Goal: Information Seeking & Learning: Learn about a topic

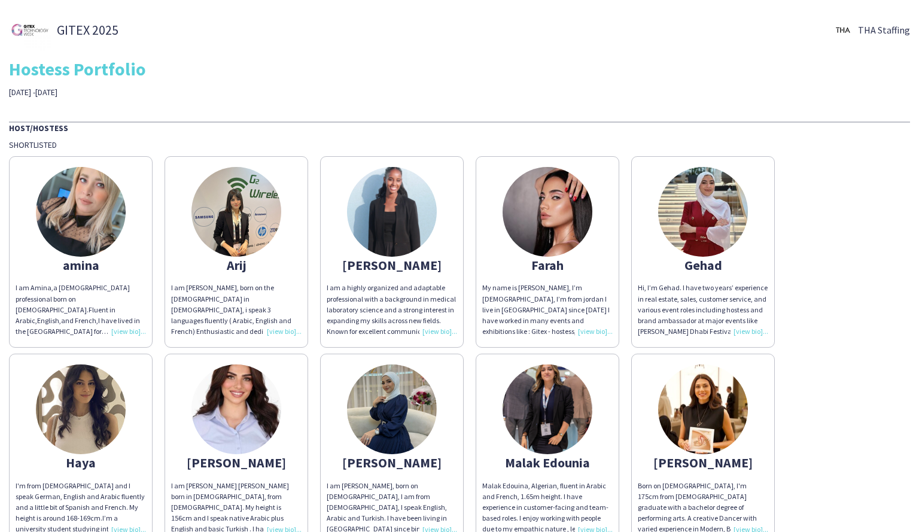
click at [596, 333] on div "My name is [PERSON_NAME], I’m [DEMOGRAPHIC_DATA], I’m from jordan I live in [GE…" at bounding box center [547, 310] width 130 height 54
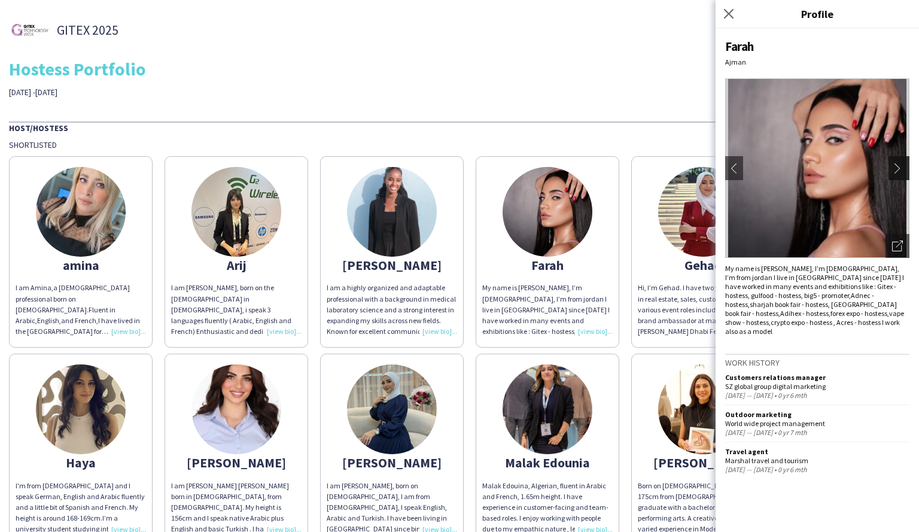
click at [894, 162] on button "chevron-right" at bounding box center [901, 168] width 24 height 24
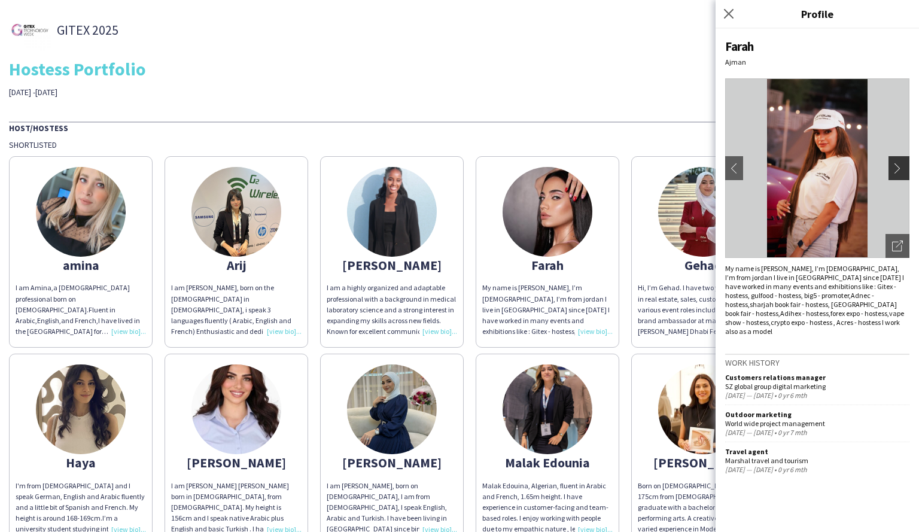
click at [894, 166] on app-icon "chevron-right" at bounding box center [900, 168] width 17 height 11
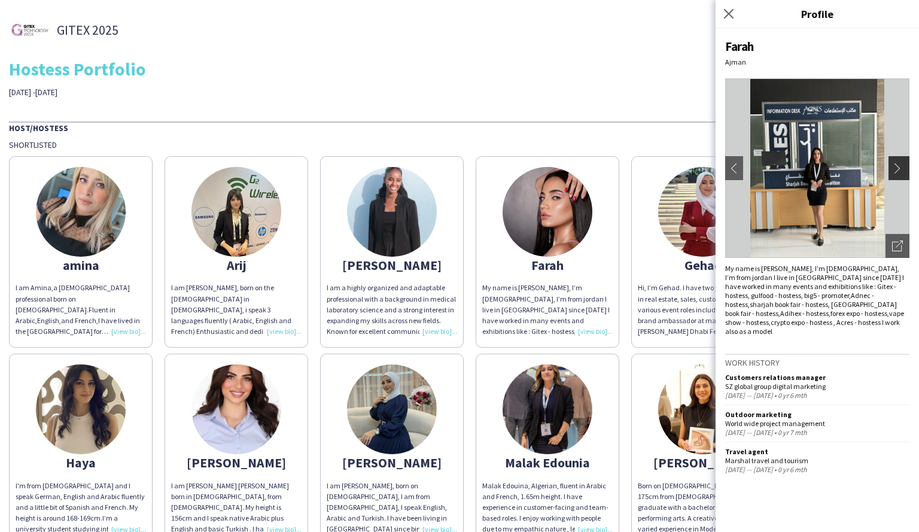
click at [894, 166] on app-icon "chevron-right" at bounding box center [900, 168] width 17 height 11
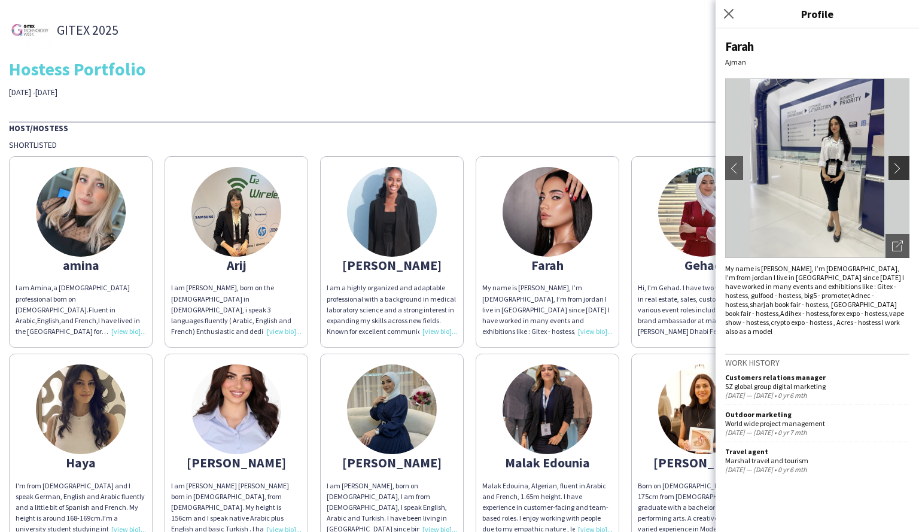
click at [894, 166] on app-icon "chevron-right" at bounding box center [900, 168] width 17 height 11
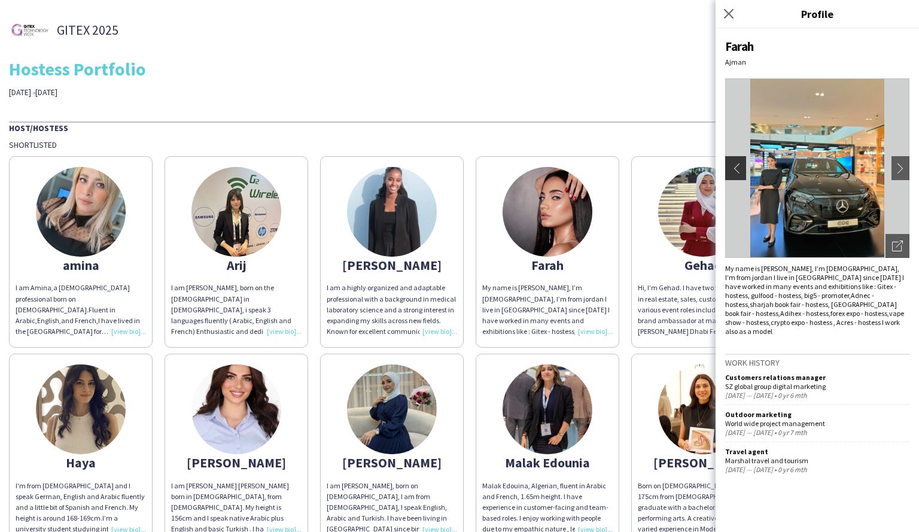
click at [739, 171] on app-icon "chevron-left" at bounding box center [734, 168] width 17 height 11
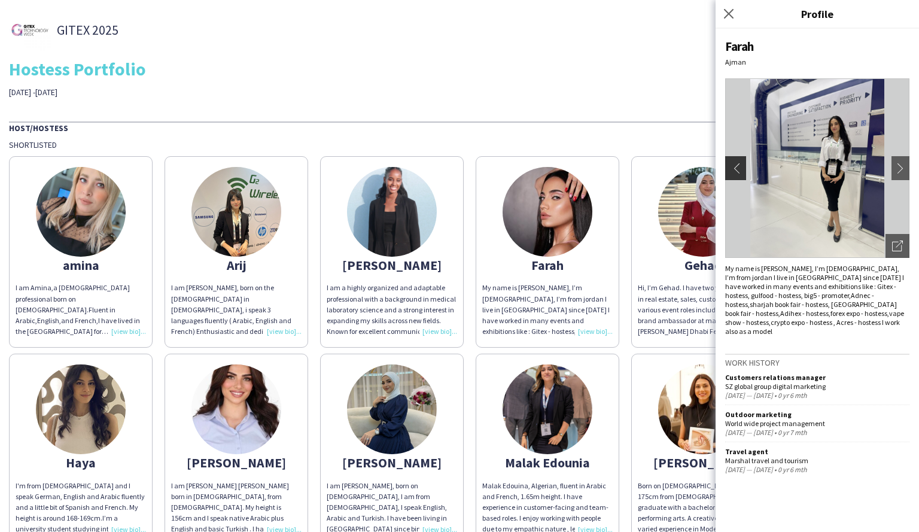
click at [739, 171] on app-icon "chevron-left" at bounding box center [734, 168] width 17 height 11
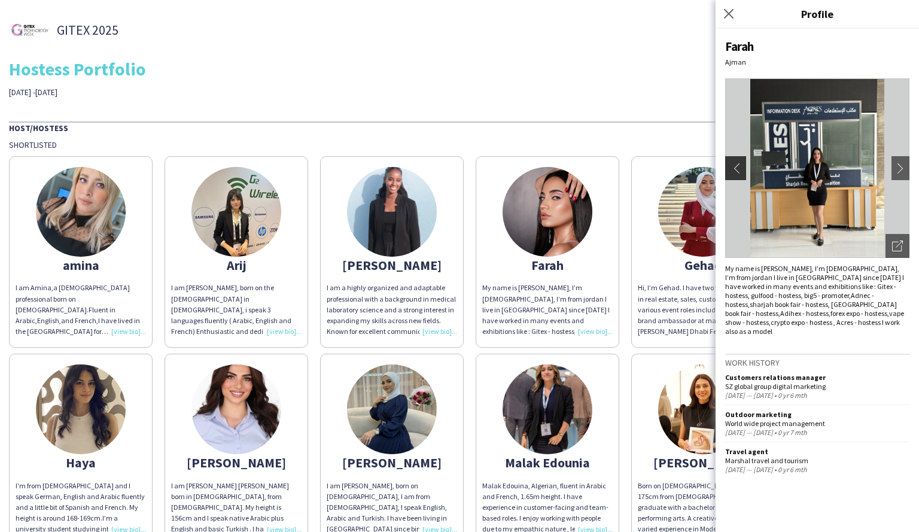
click at [739, 171] on app-icon "chevron-left" at bounding box center [734, 168] width 17 height 11
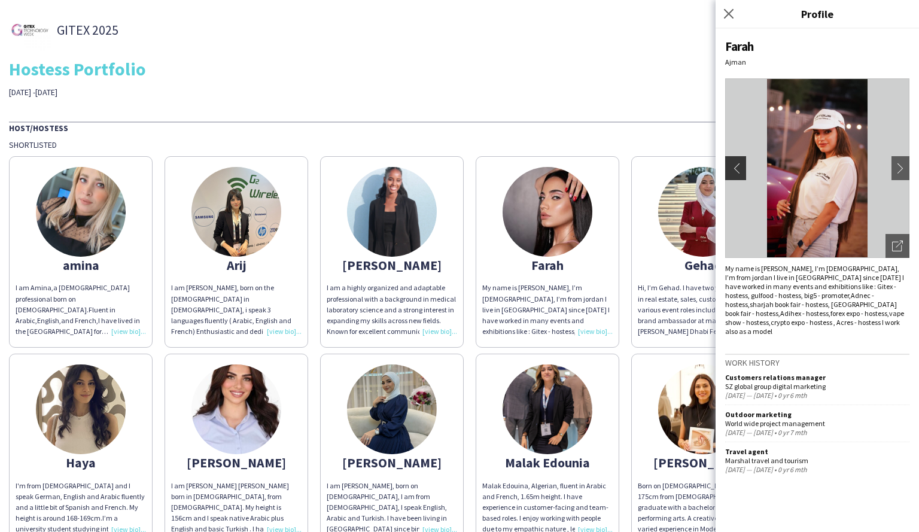
click at [739, 171] on app-icon "chevron-left" at bounding box center [734, 168] width 17 height 11
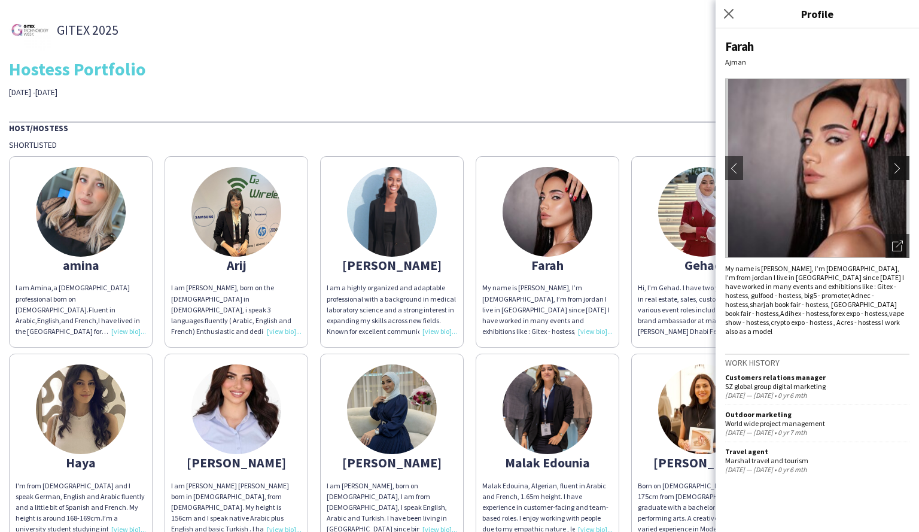
click at [900, 169] on app-icon "chevron-right" at bounding box center [900, 168] width 17 height 11
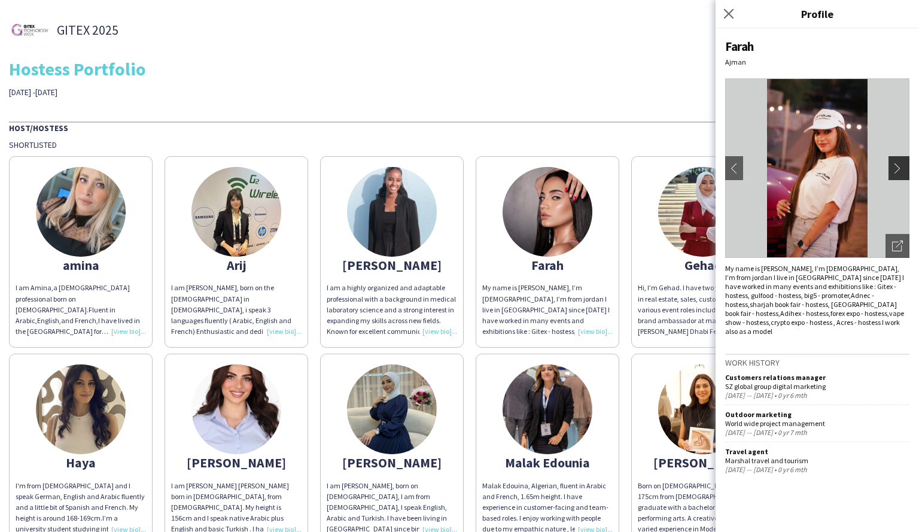
click at [900, 169] on app-icon "chevron-right" at bounding box center [900, 168] width 17 height 11
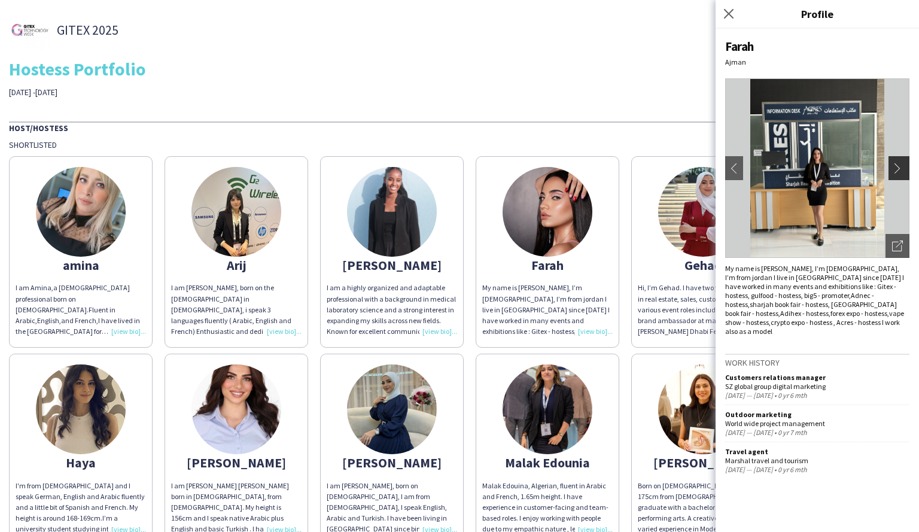
click at [900, 169] on app-icon "chevron-right" at bounding box center [900, 168] width 17 height 11
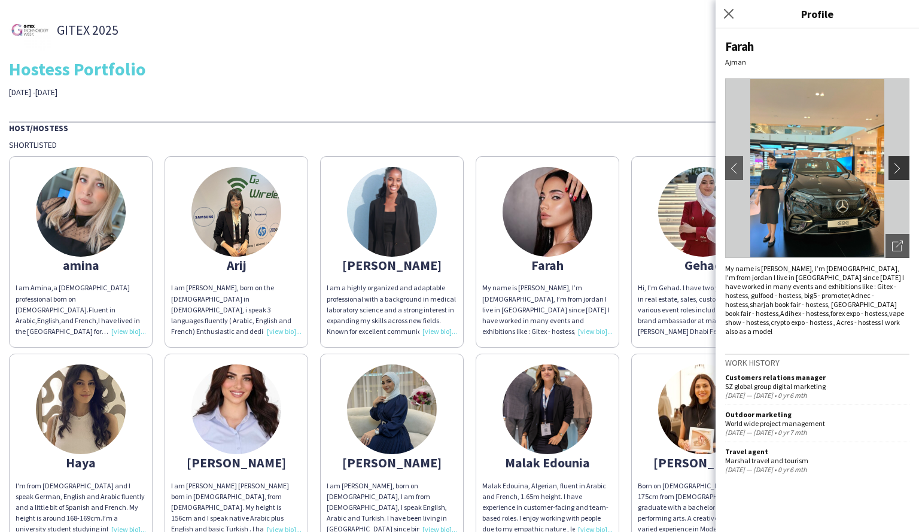
click at [900, 169] on app-icon "chevron-right" at bounding box center [900, 168] width 17 height 11
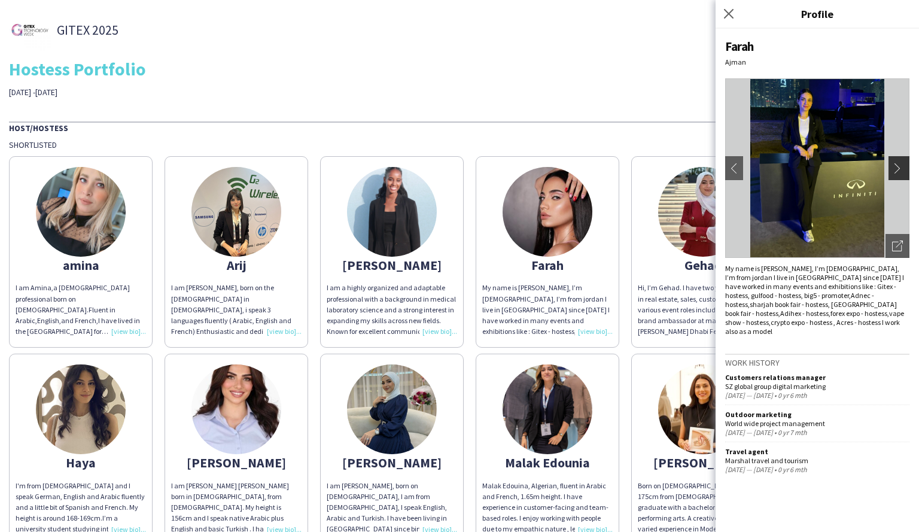
click at [900, 169] on app-icon "chevron-right" at bounding box center [900, 168] width 17 height 11
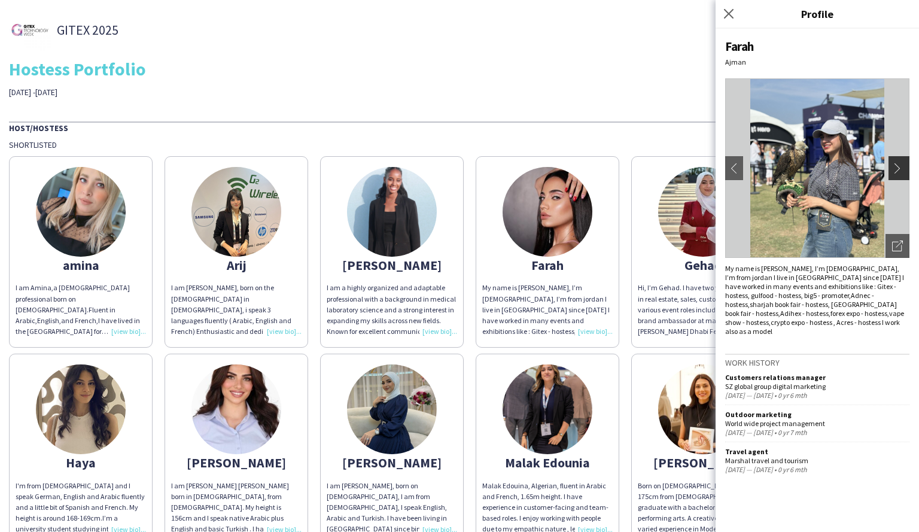
click at [907, 172] on app-icon "chevron-right" at bounding box center [900, 168] width 17 height 11
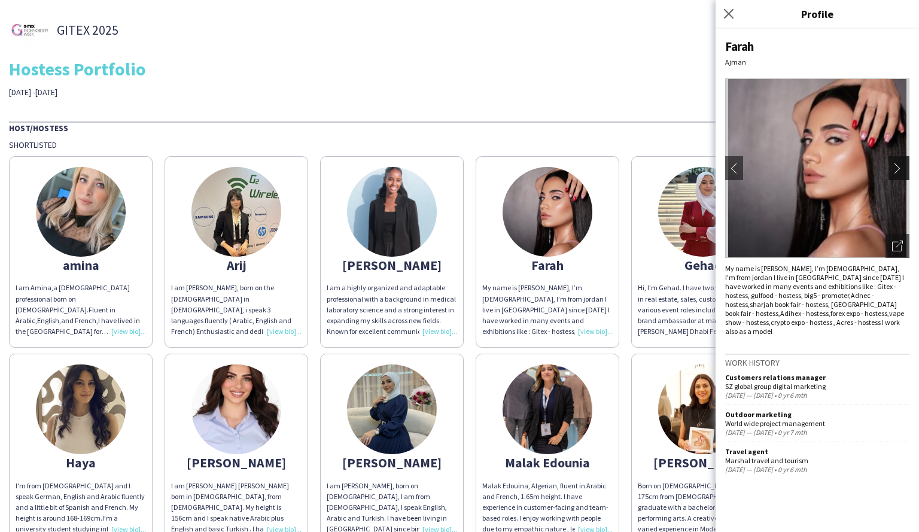
click at [906, 172] on app-icon "chevron-right" at bounding box center [900, 168] width 17 height 11
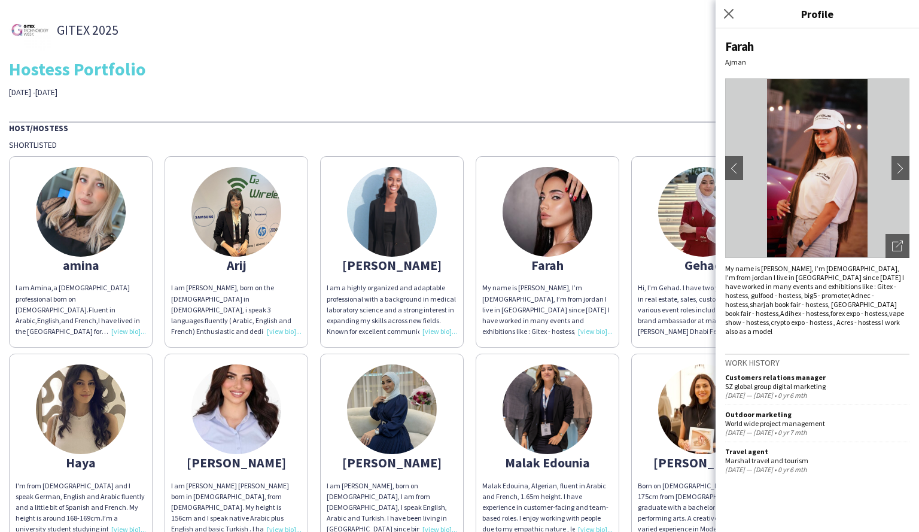
click at [631, 105] on div "GITEX 2025 THA Staffing Hostess Portfolio [DATE] -[DATE] Host/Hostess Shortlist…" at bounding box center [459, 376] width 919 height 752
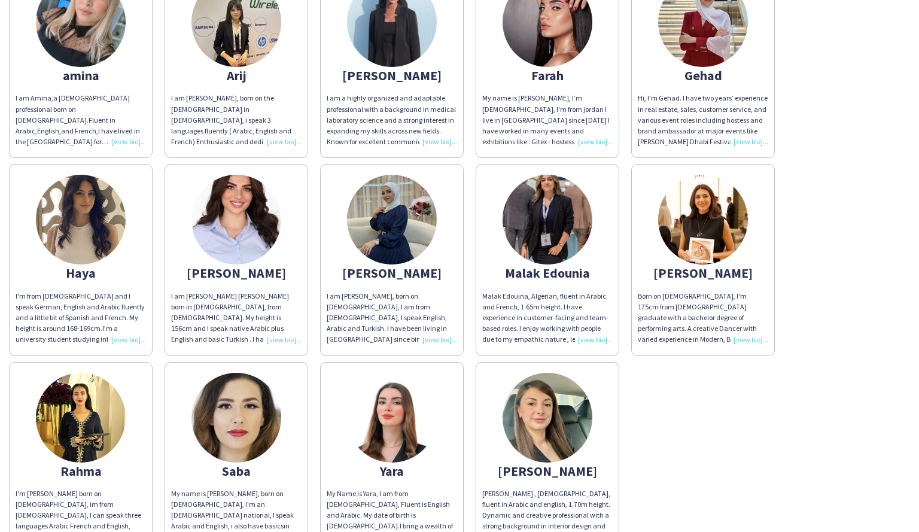
scroll to position [219, 0]
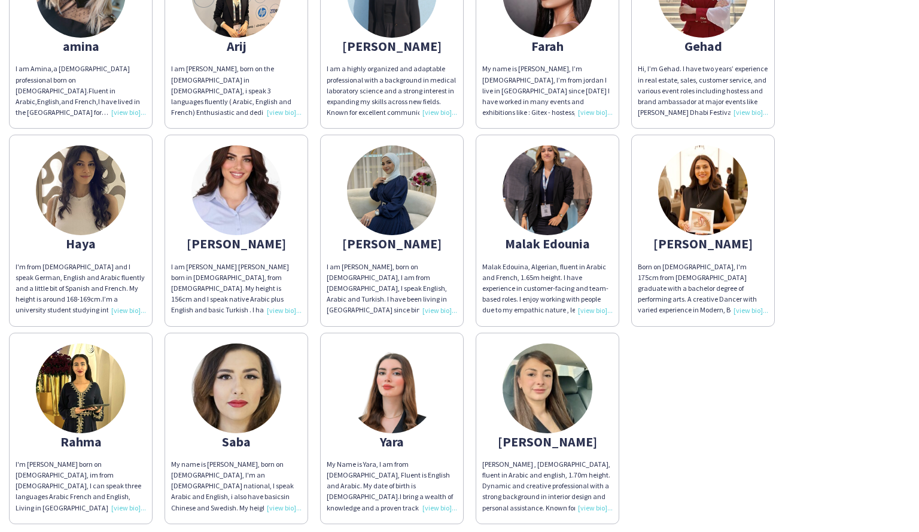
click at [715, 180] on img at bounding box center [703, 190] width 90 height 90
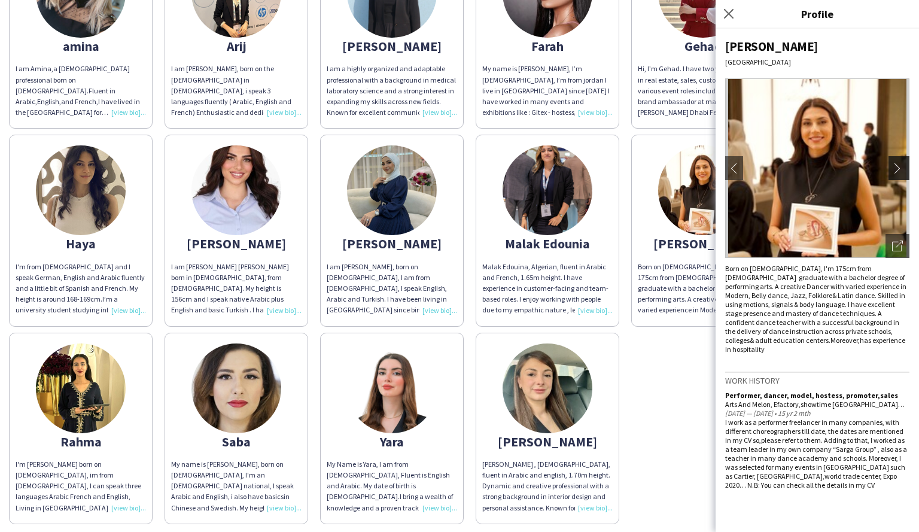
click at [904, 171] on app-icon "chevron-right" at bounding box center [900, 168] width 17 height 11
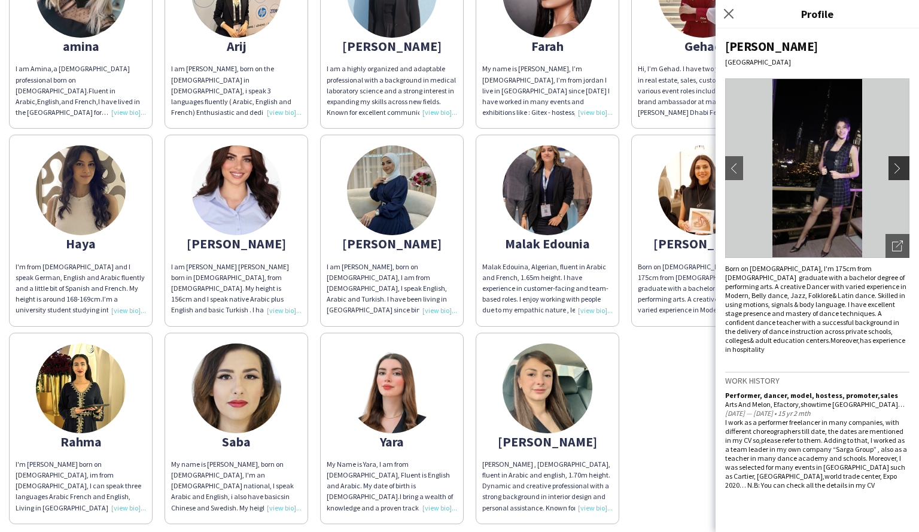
click at [897, 168] on app-icon "chevron-right" at bounding box center [900, 168] width 17 height 11
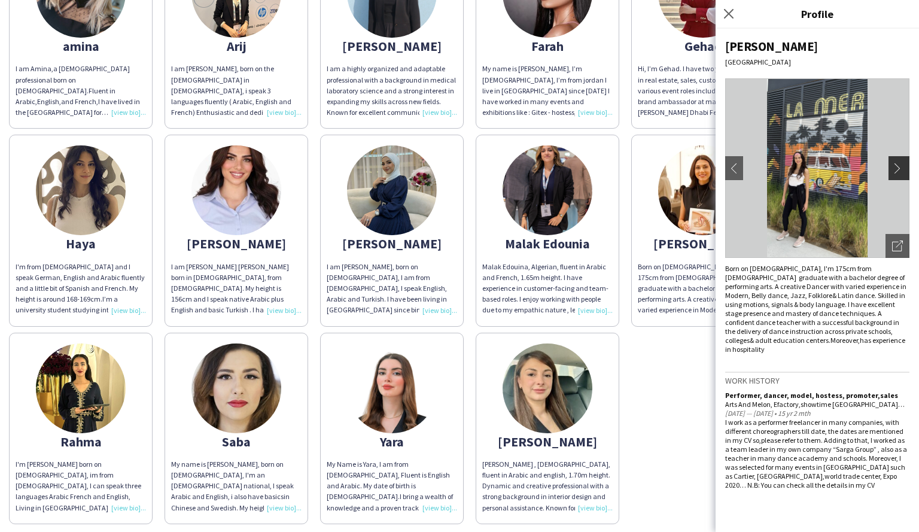
click at [897, 168] on app-icon "chevron-right" at bounding box center [900, 168] width 17 height 11
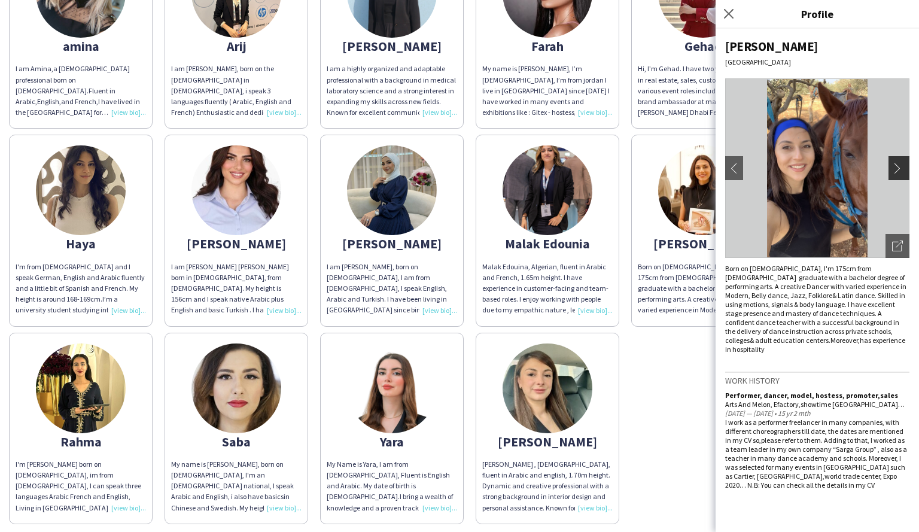
click at [897, 168] on app-icon "chevron-right" at bounding box center [900, 168] width 17 height 11
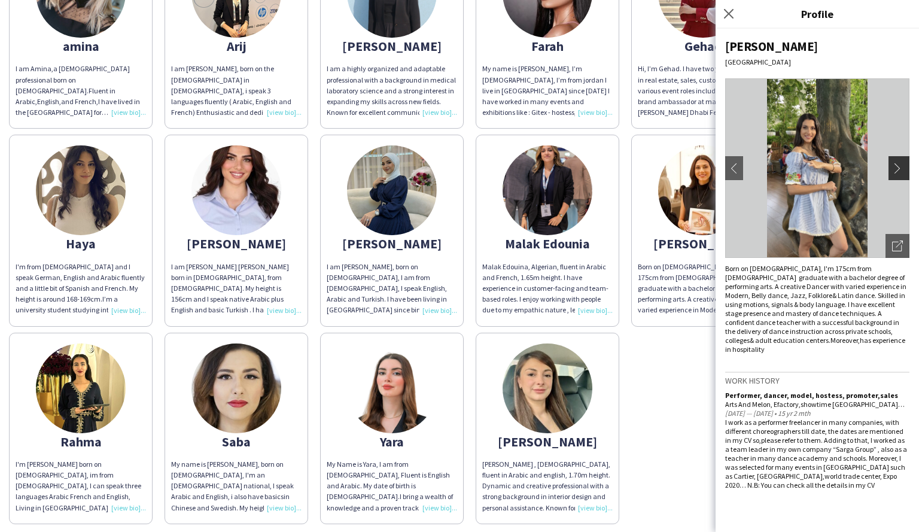
click at [897, 168] on app-icon "chevron-right" at bounding box center [900, 168] width 17 height 11
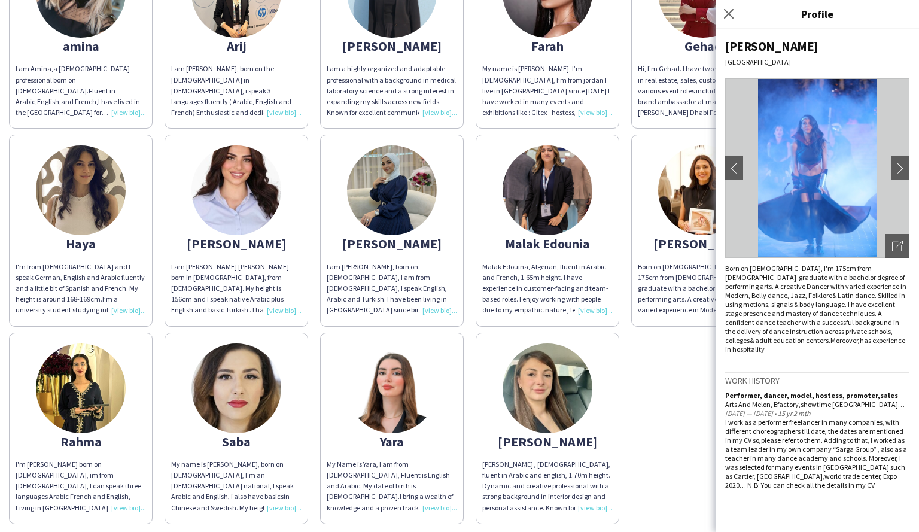
click at [692, 448] on div "amina I am Amina,a [DEMOGRAPHIC_DATA] professional born on [DEMOGRAPHIC_DATA].F…" at bounding box center [459, 227] width 901 height 593
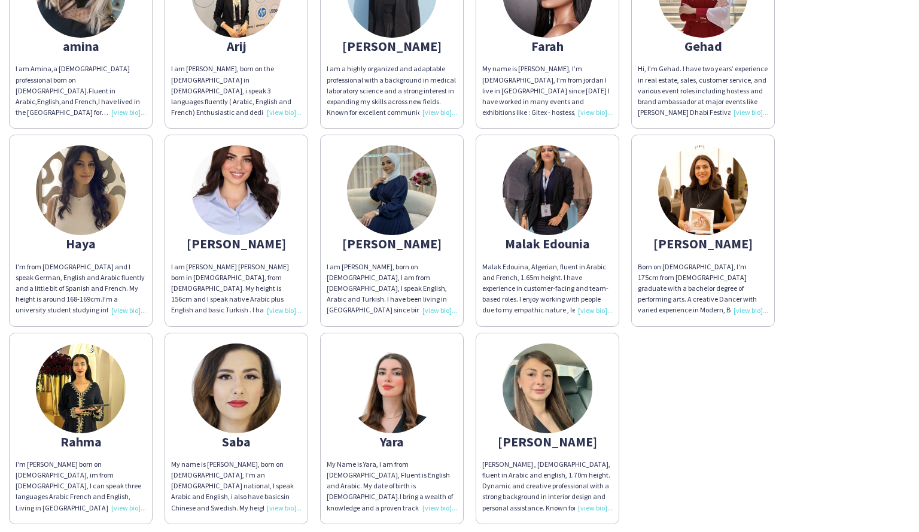
click at [539, 411] on img at bounding box center [548, 389] width 90 height 90
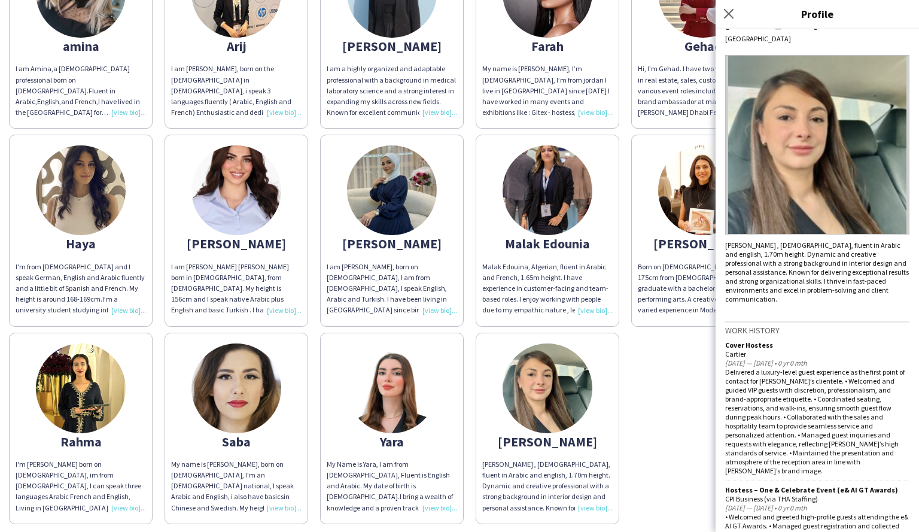
scroll to position [0, 0]
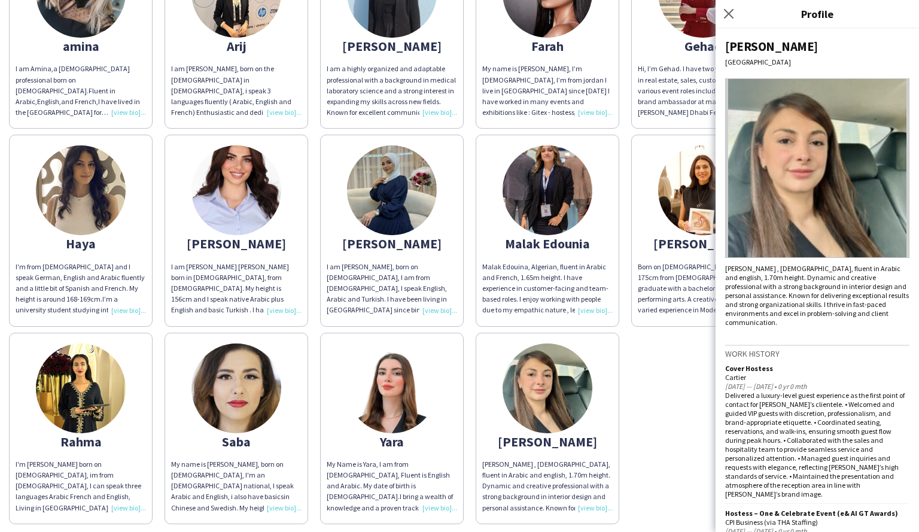
click at [658, 370] on div "amina I am Amina,a [DEMOGRAPHIC_DATA] professional born on [DEMOGRAPHIC_DATA].F…" at bounding box center [459, 227] width 901 height 593
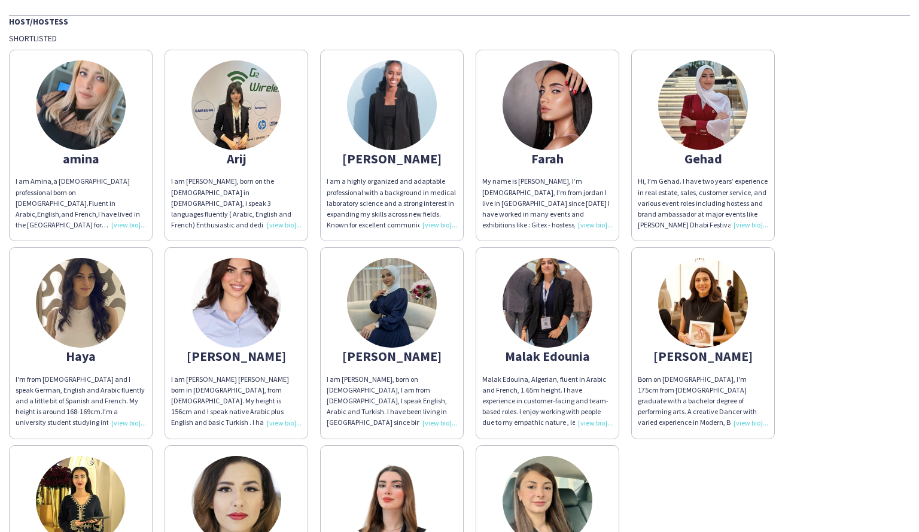
scroll to position [110, 0]
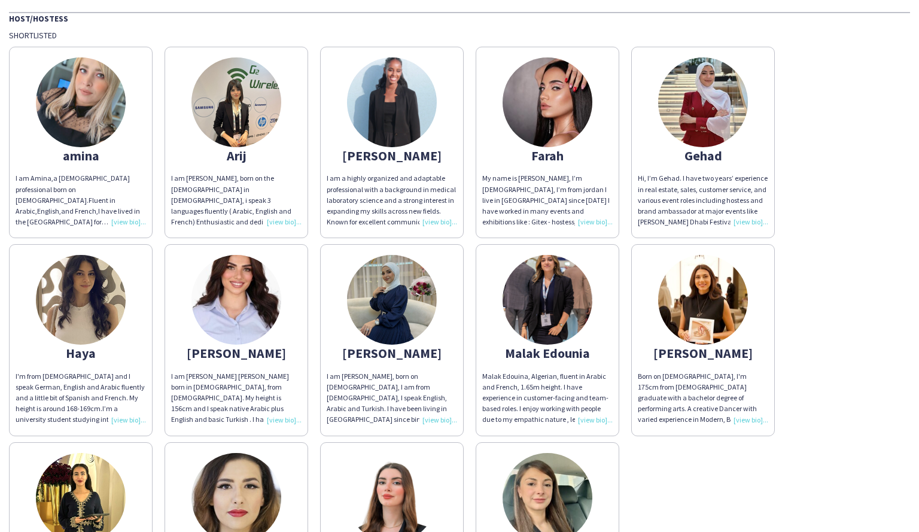
click at [607, 418] on div "Malak Edouina, Algerian, fluent in Arabic and French, 1.65m height. I have expe…" at bounding box center [547, 398] width 130 height 54
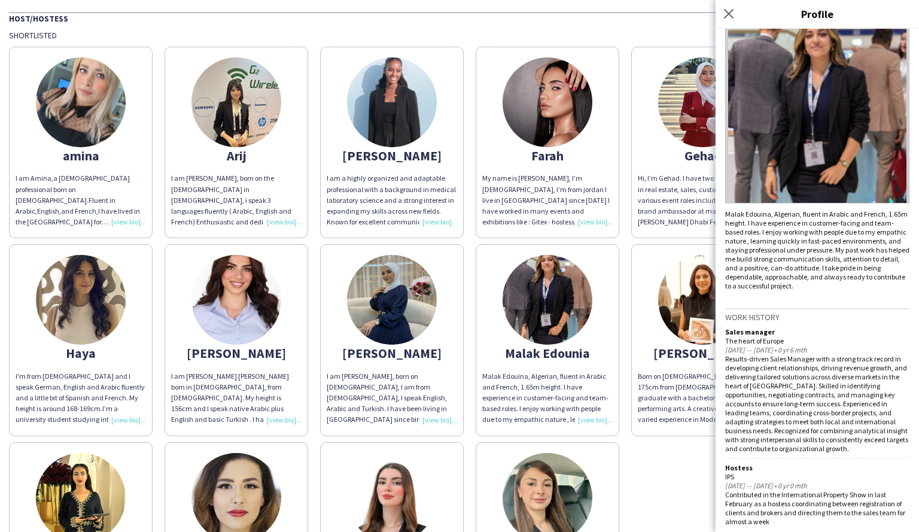
scroll to position [62, 0]
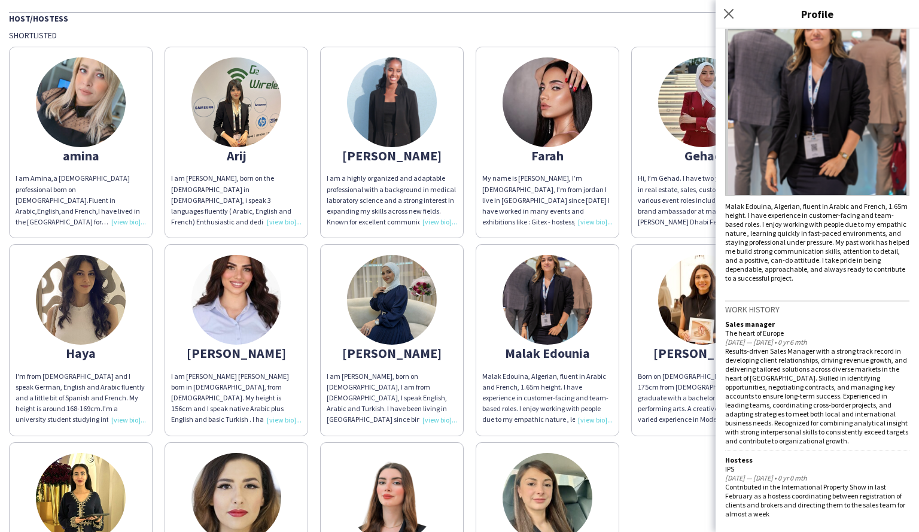
click at [621, 246] on div "amina I am Amina,a [DEMOGRAPHIC_DATA] professional born on [DEMOGRAPHIC_DATA].F…" at bounding box center [459, 337] width 901 height 593
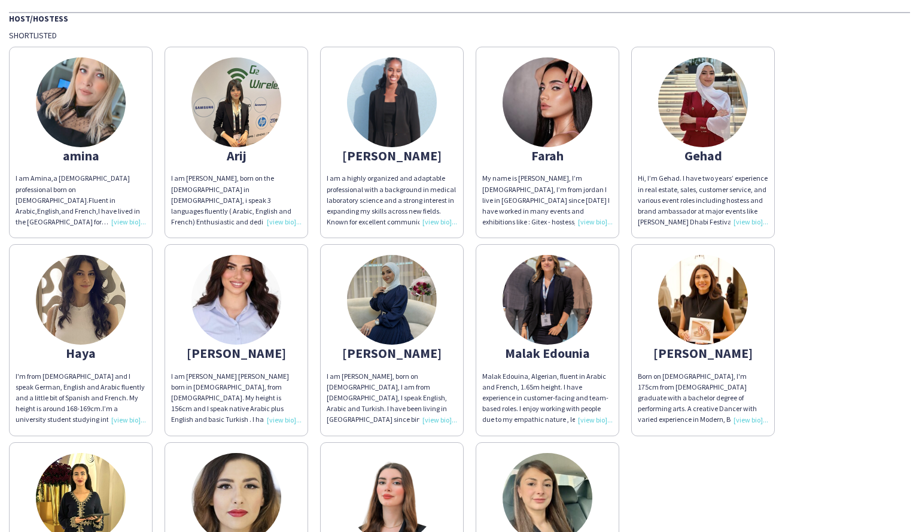
click at [66, 161] on div "amina" at bounding box center [81, 155] width 130 height 11
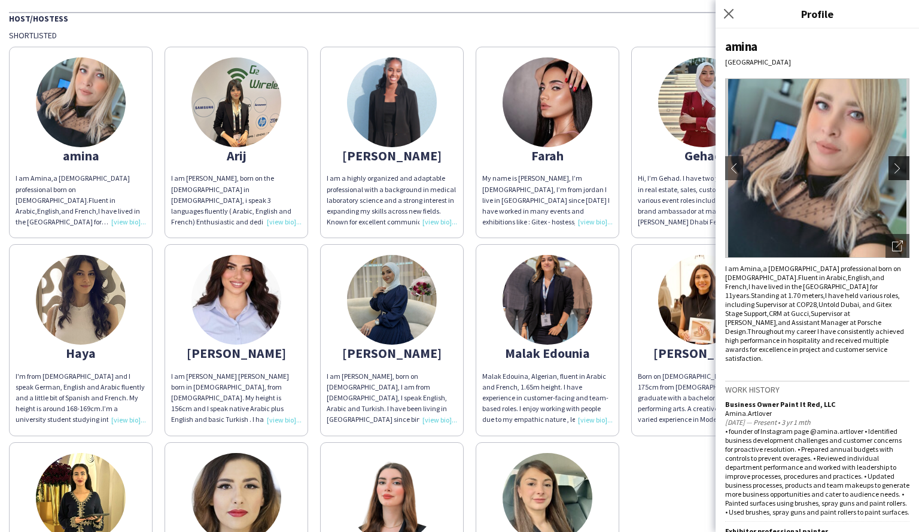
click at [892, 166] on app-icon "chevron-right" at bounding box center [900, 168] width 17 height 11
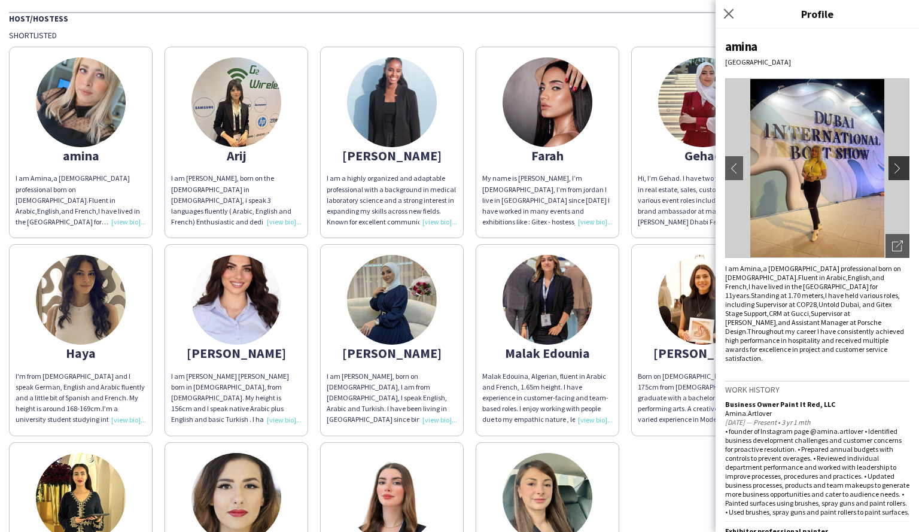
click at [894, 173] on app-icon "chevron-right" at bounding box center [900, 168] width 17 height 11
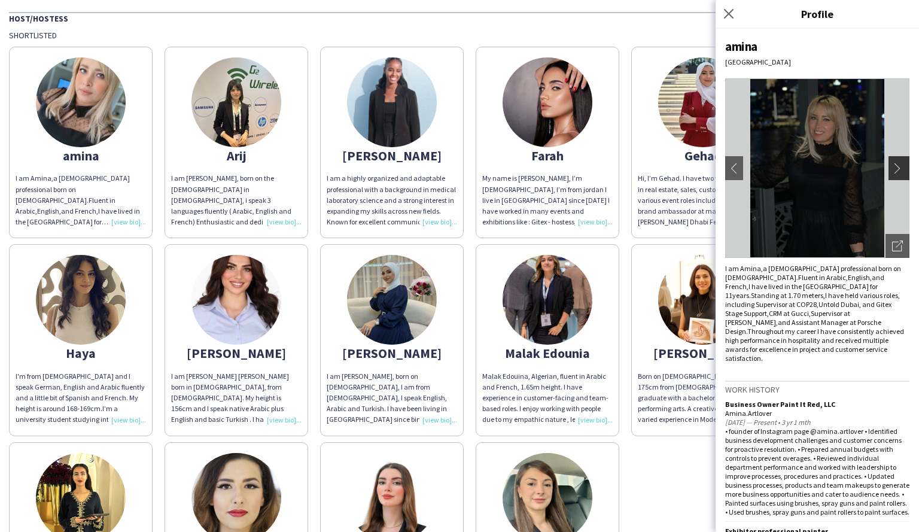
click at [892, 172] on app-icon "chevron-right" at bounding box center [900, 168] width 17 height 11
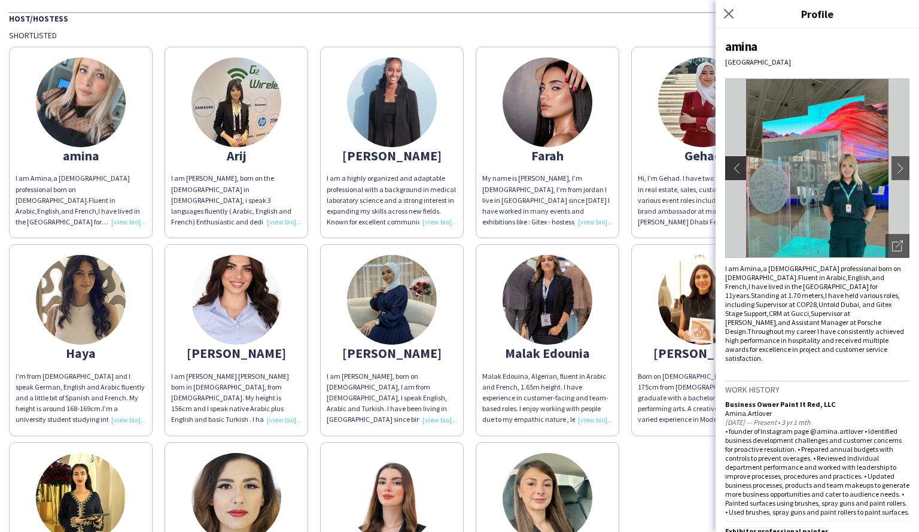
click at [733, 173] on app-icon "chevron-left" at bounding box center [734, 168] width 17 height 11
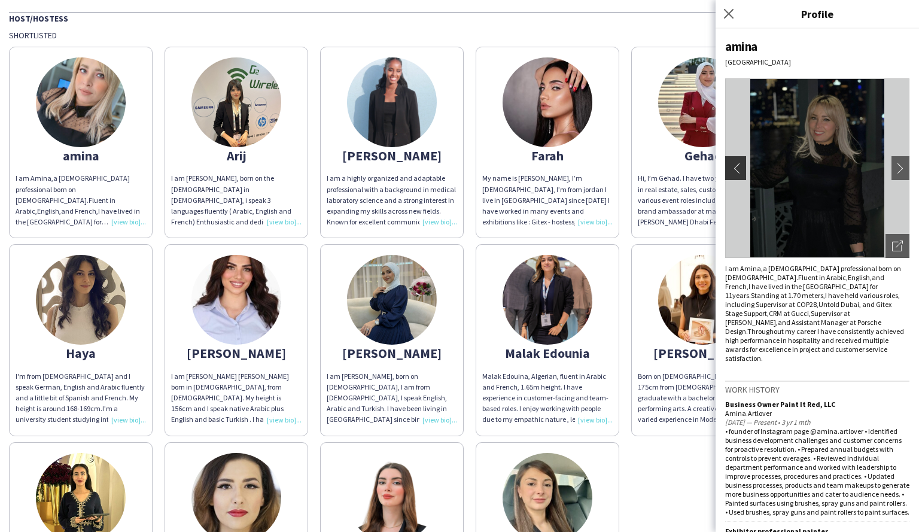
click at [729, 165] on app-icon "chevron-left" at bounding box center [734, 168] width 17 height 11
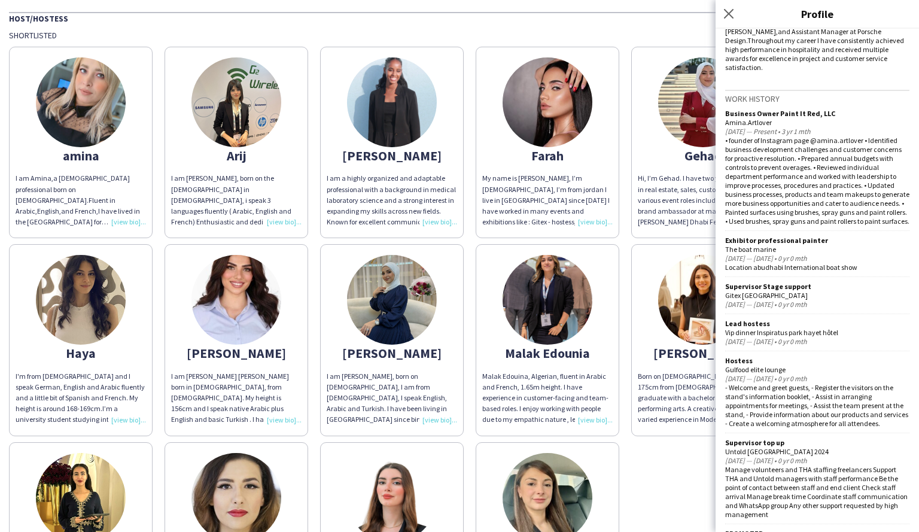
scroll to position [0, 0]
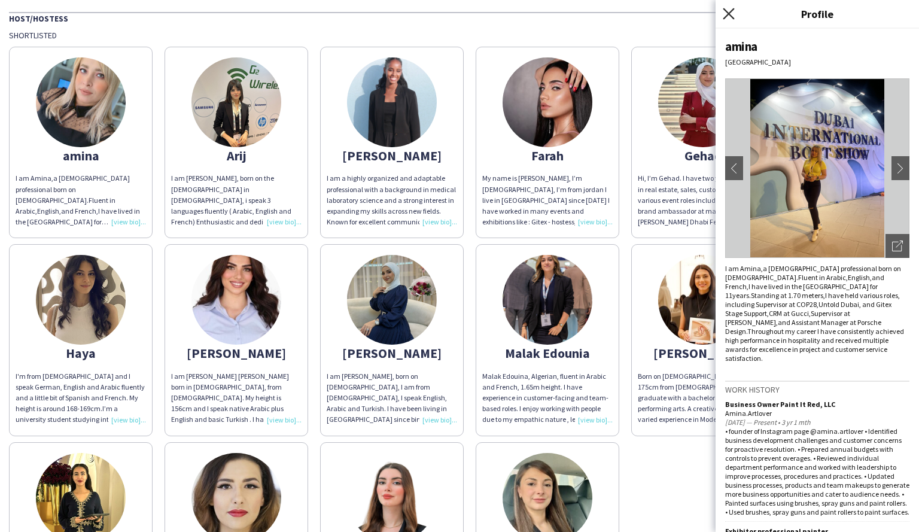
click at [733, 14] on icon "Close pop-in" at bounding box center [728, 13] width 11 height 11
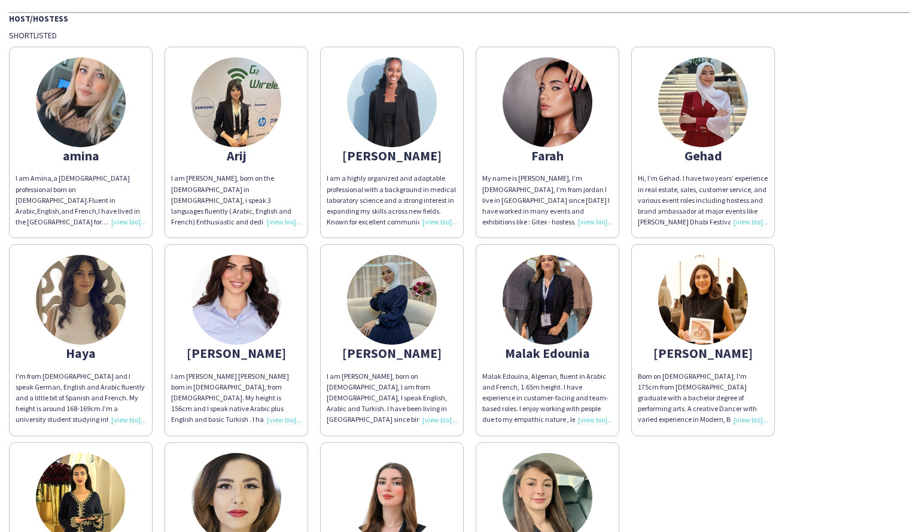
click at [215, 108] on img at bounding box center [237, 102] width 90 height 90
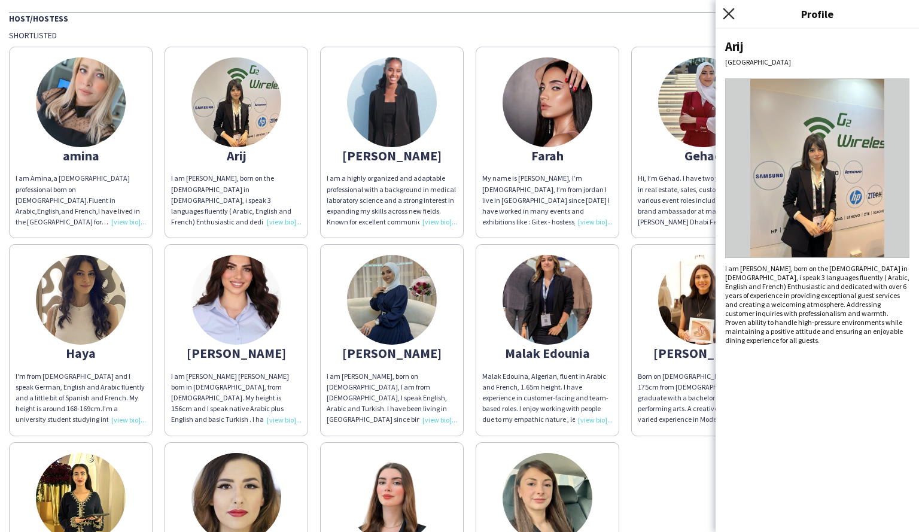
click at [731, 17] on icon at bounding box center [728, 13] width 11 height 11
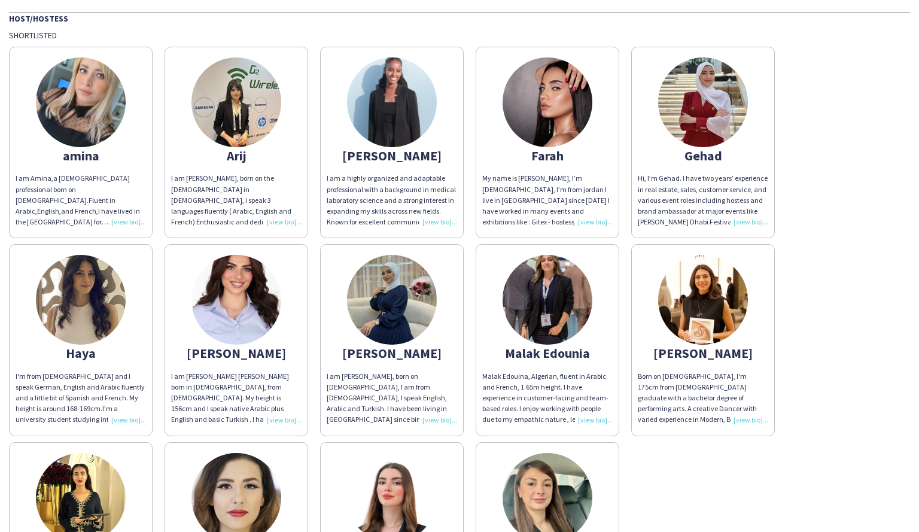
click at [236, 325] on img at bounding box center [237, 300] width 90 height 90
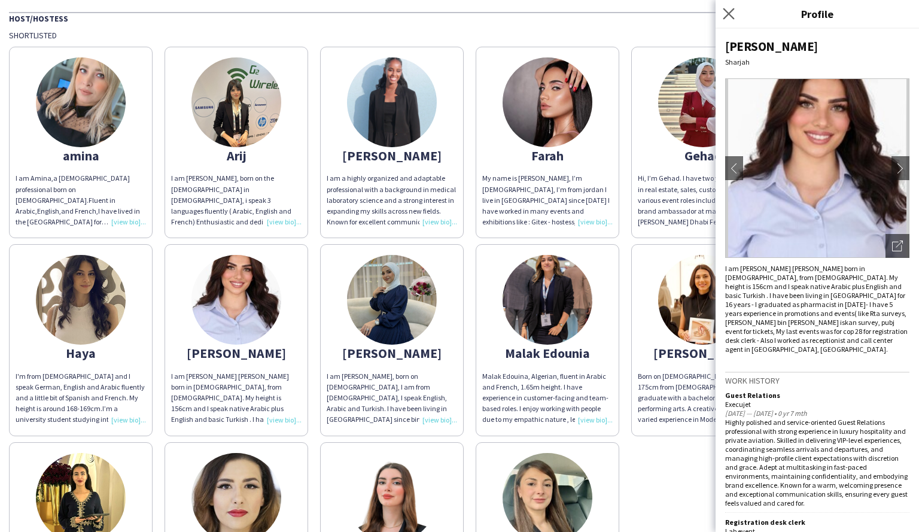
click at [730, 22] on app-icon "Close pop-in" at bounding box center [729, 13] width 17 height 17
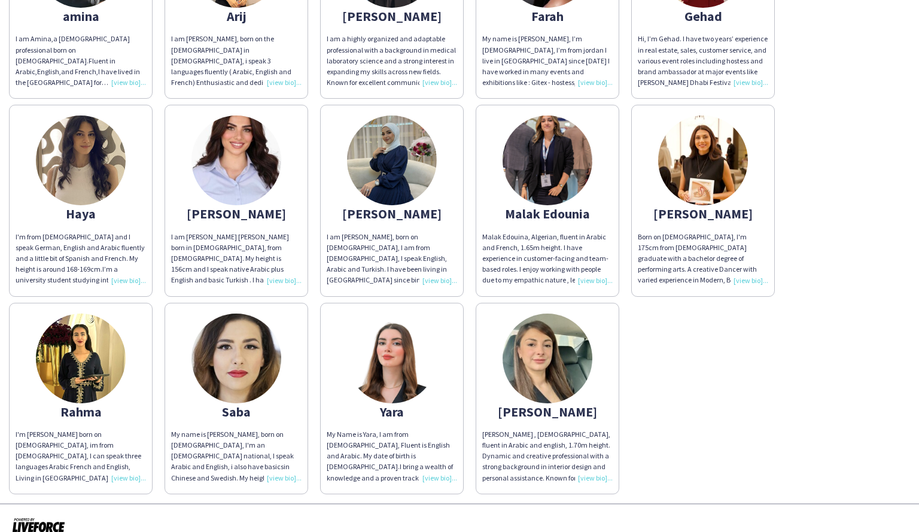
scroll to position [263, 0]
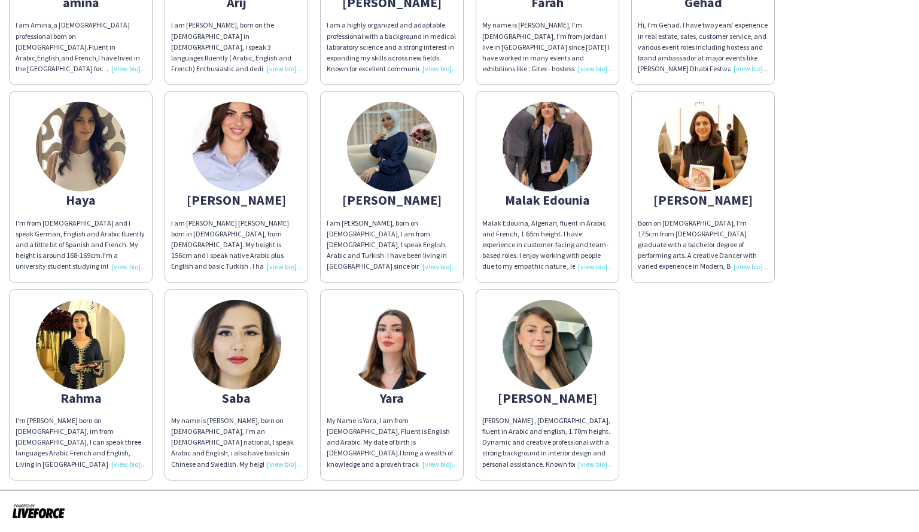
click at [69, 160] on img at bounding box center [81, 147] width 90 height 90
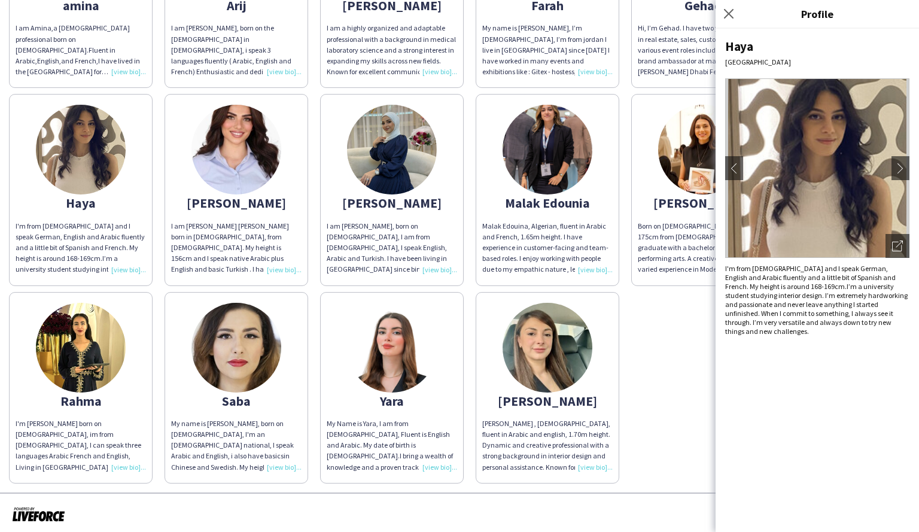
scroll to position [256, 0]
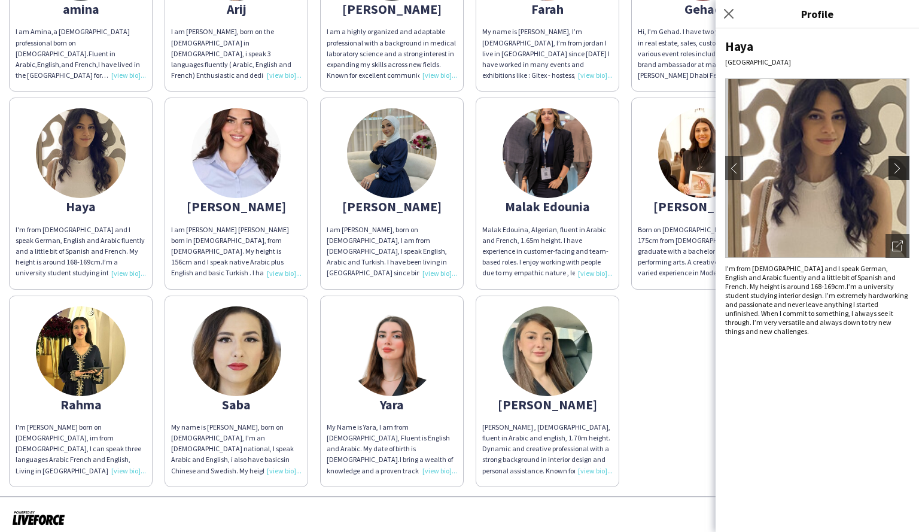
click at [899, 169] on app-icon "chevron-right" at bounding box center [900, 168] width 17 height 11
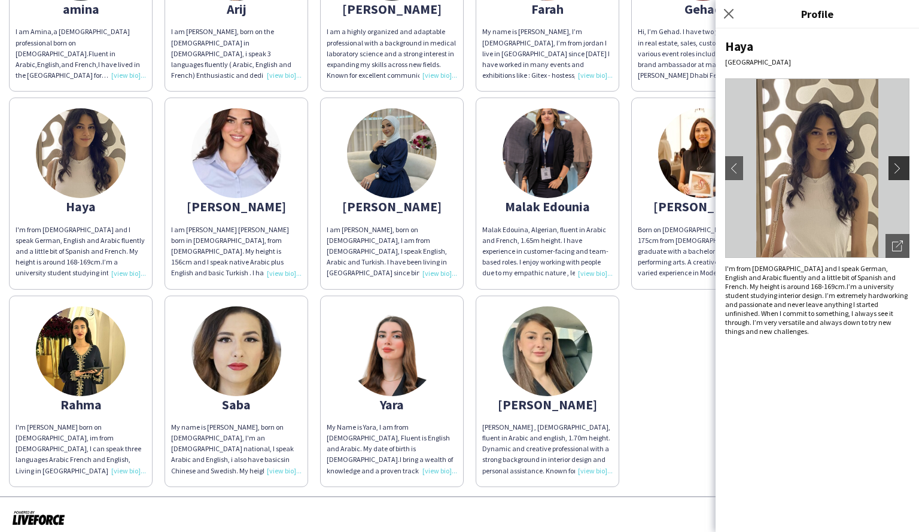
click at [897, 169] on app-icon "chevron-right" at bounding box center [900, 168] width 17 height 11
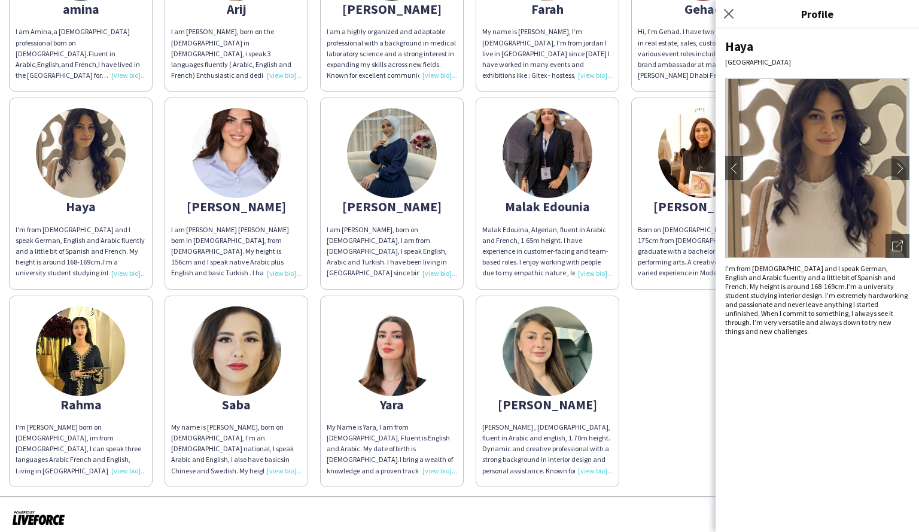
drag, startPoint x: 727, startPoint y: 17, endPoint x: 600, endPoint y: 215, distance: 235.6
click at [727, 19] on icon "Close pop-in" at bounding box center [729, 14] width 10 height 10
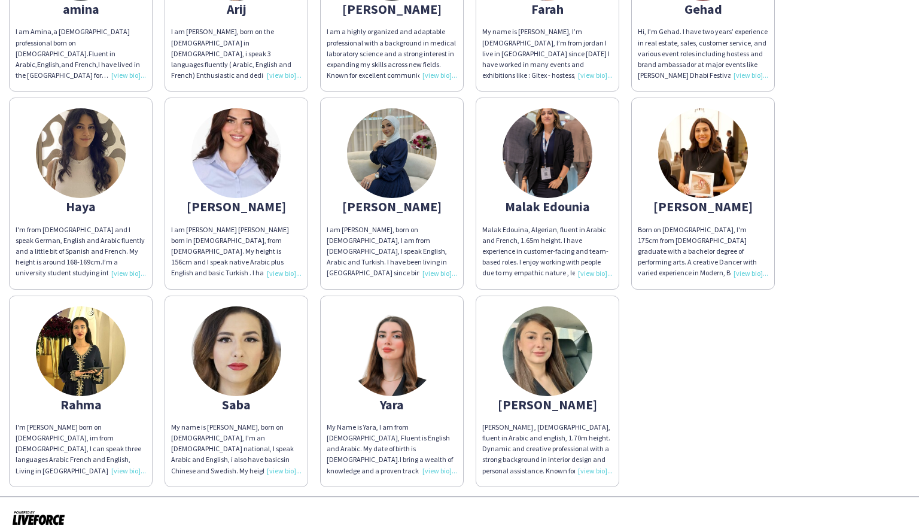
click at [393, 384] on img at bounding box center [392, 351] width 90 height 90
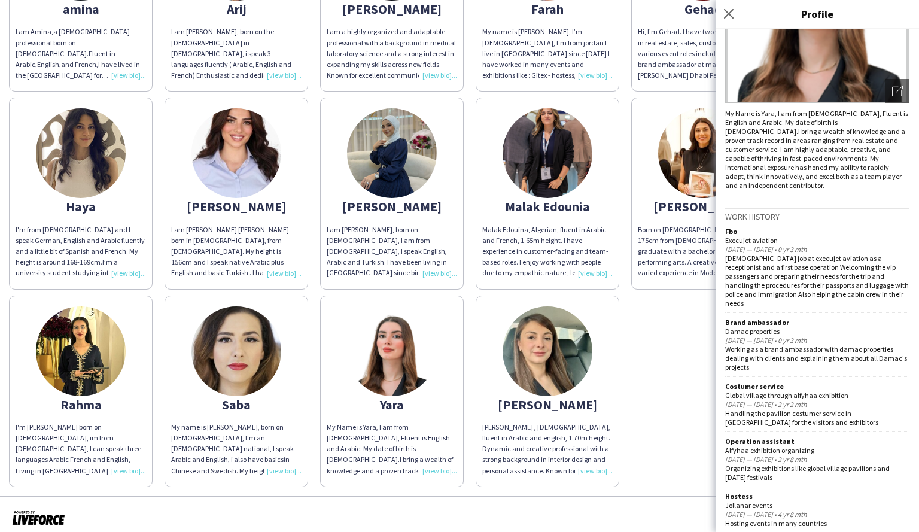
scroll to position [0, 0]
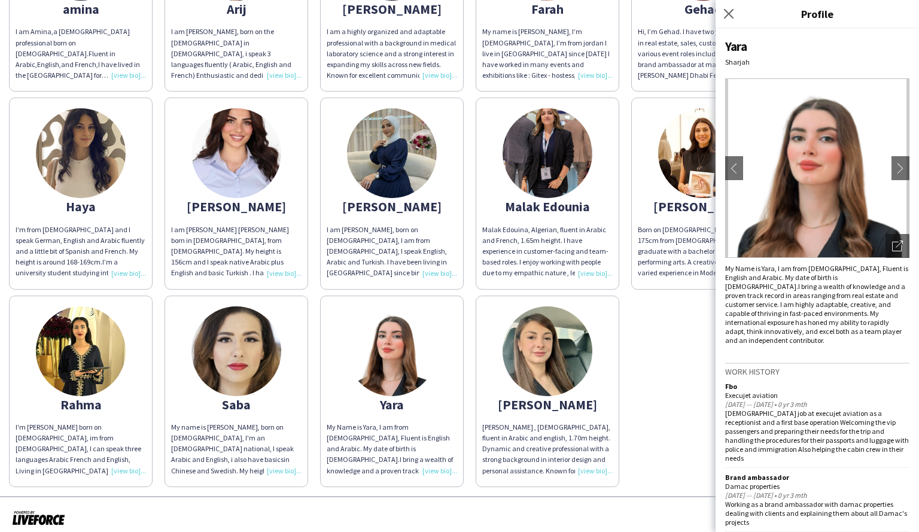
drag, startPoint x: 736, startPoint y: 14, endPoint x: 704, endPoint y: 228, distance: 215.9
click at [736, 17] on app-icon "Close pop-in" at bounding box center [729, 14] width 14 height 14
